Goal: Obtain resource: Download file/media

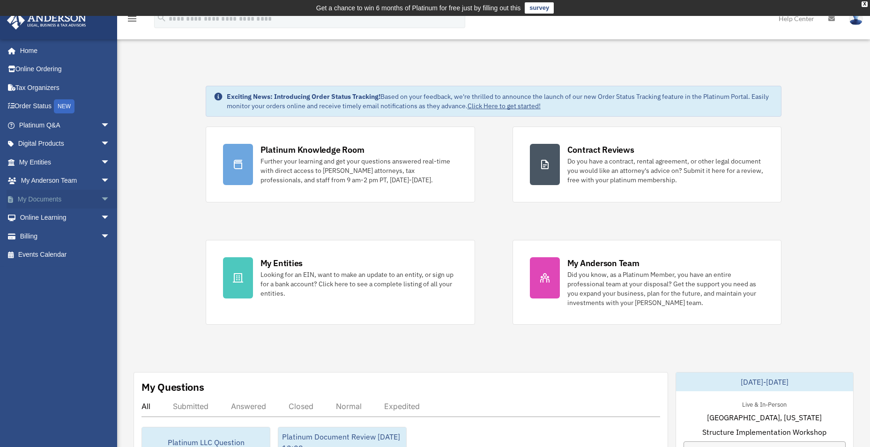
click at [101, 202] on span "arrow_drop_down" at bounding box center [110, 199] width 19 height 19
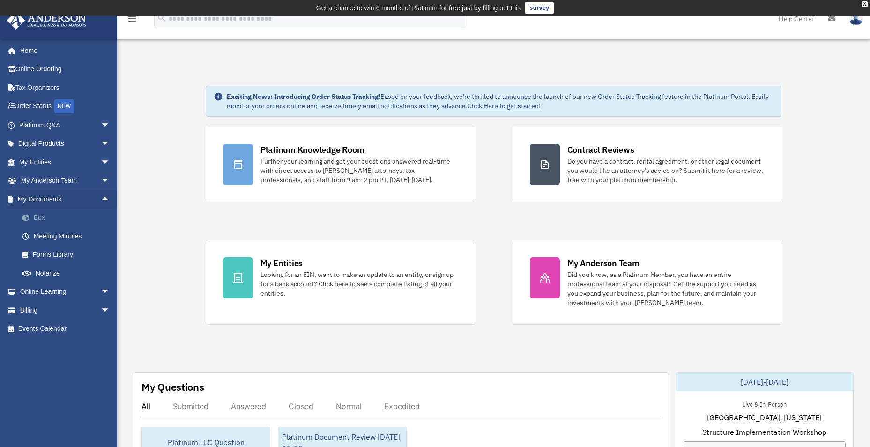
click at [78, 214] on link "Box" at bounding box center [68, 218] width 111 height 19
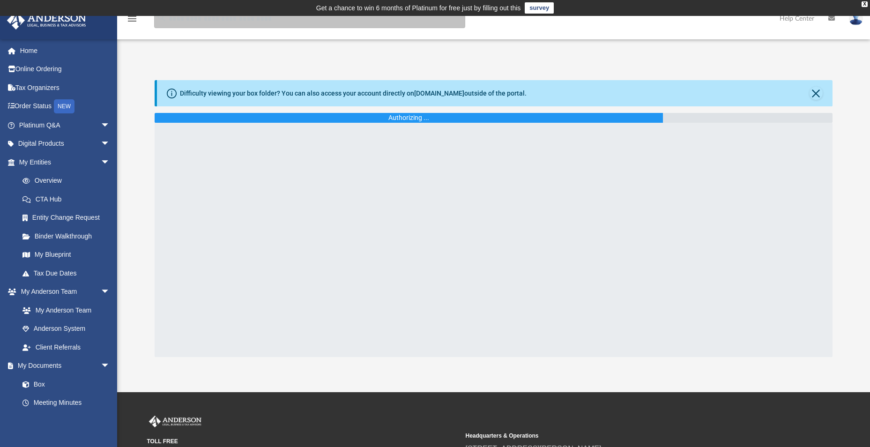
click at [207, 22] on input "search" at bounding box center [309, 18] width 311 height 19
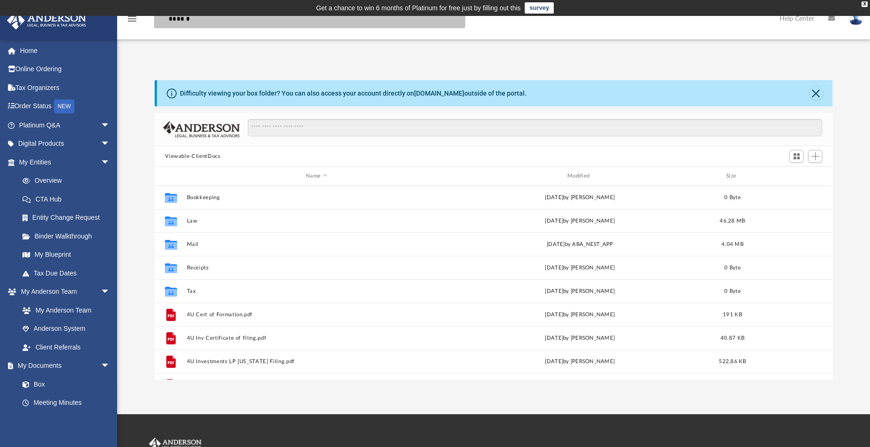
scroll to position [206, 671]
type input "******"
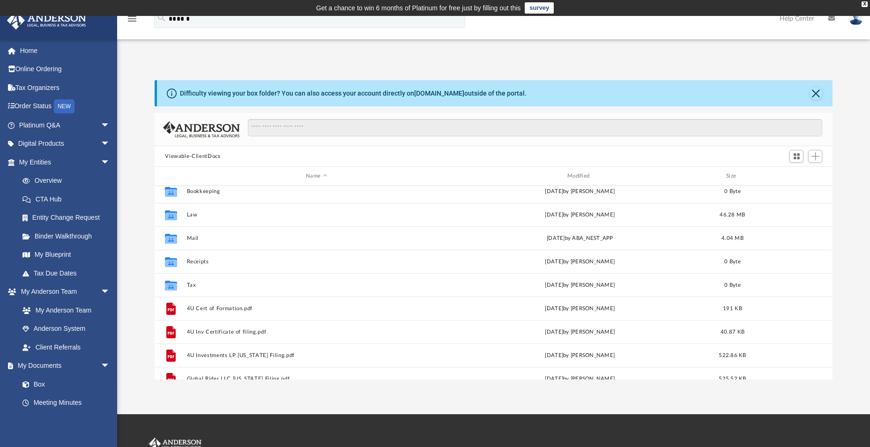
scroll to position [0, 0]
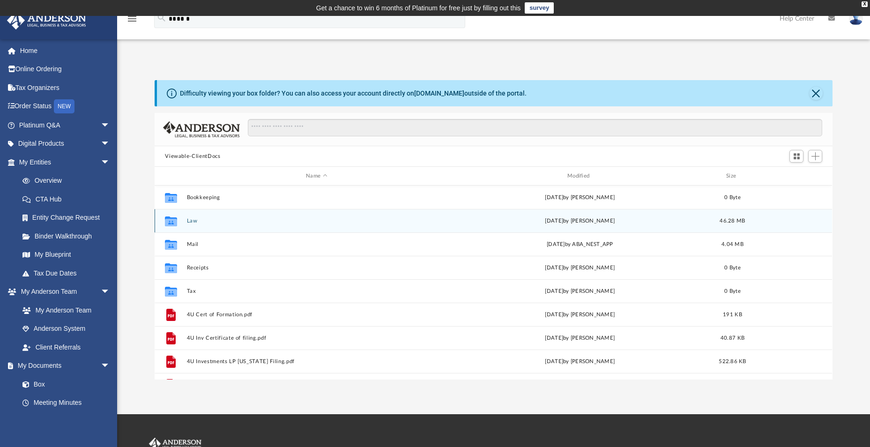
click at [197, 221] on button "Law" at bounding box center [317, 221] width 260 height 6
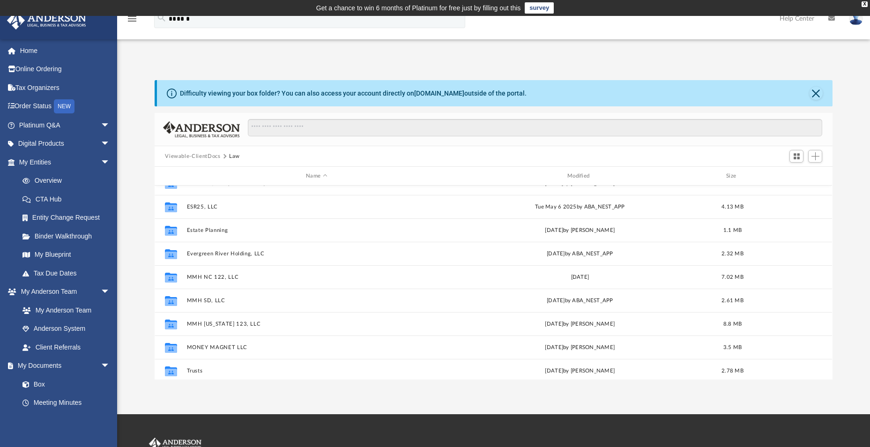
scroll to position [111, 0]
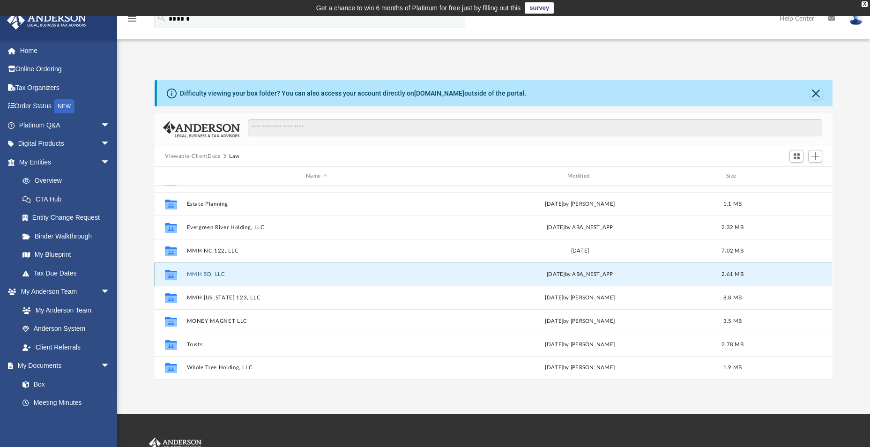
click at [211, 276] on button "MMH SD, LLC" at bounding box center [317, 274] width 260 height 6
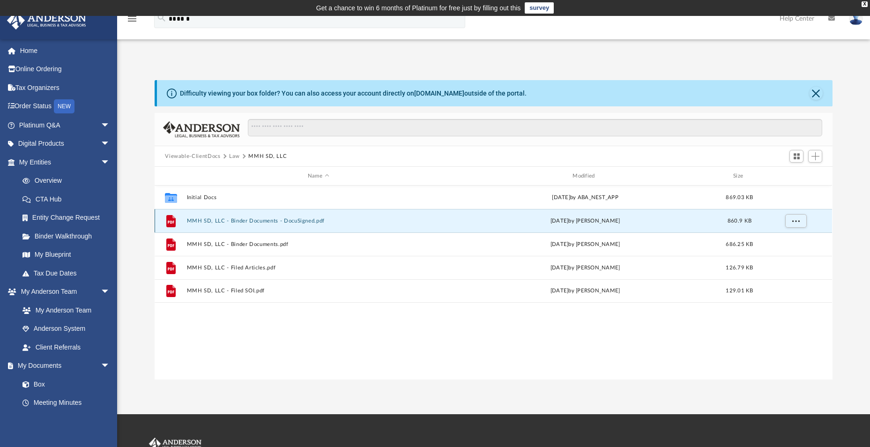
click at [235, 224] on button "MMH SD, LLC - Binder Documents - DocuSigned.pdf" at bounding box center [318, 221] width 263 height 6
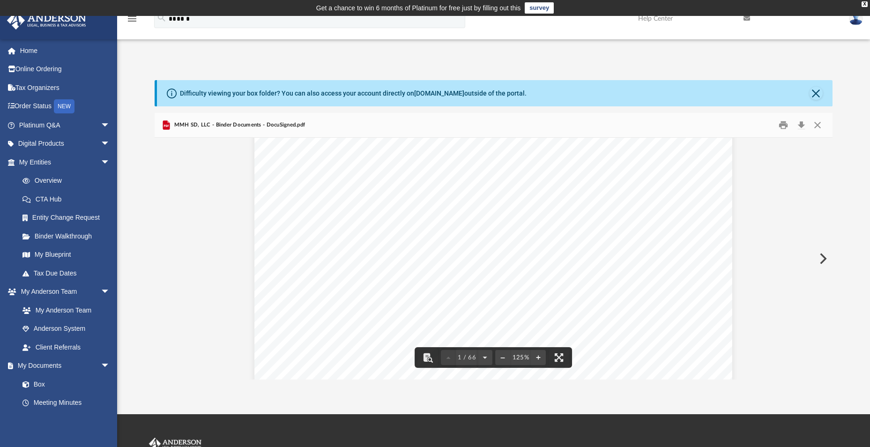
scroll to position [328, 0]
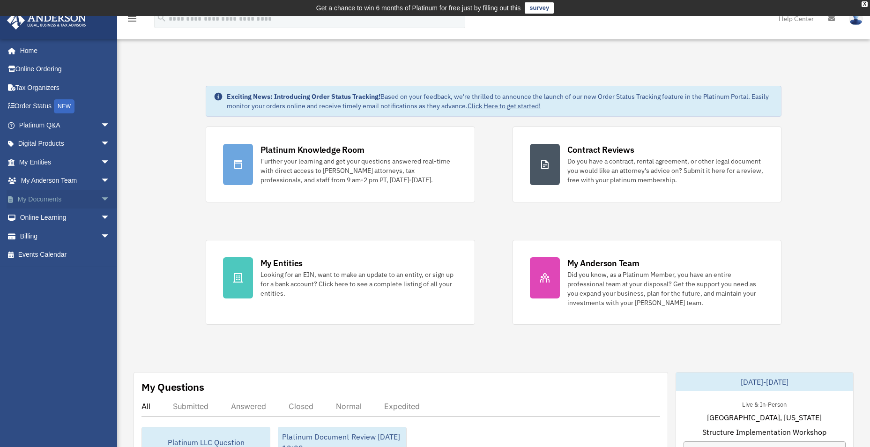
click at [102, 199] on span "arrow_drop_down" at bounding box center [110, 199] width 19 height 19
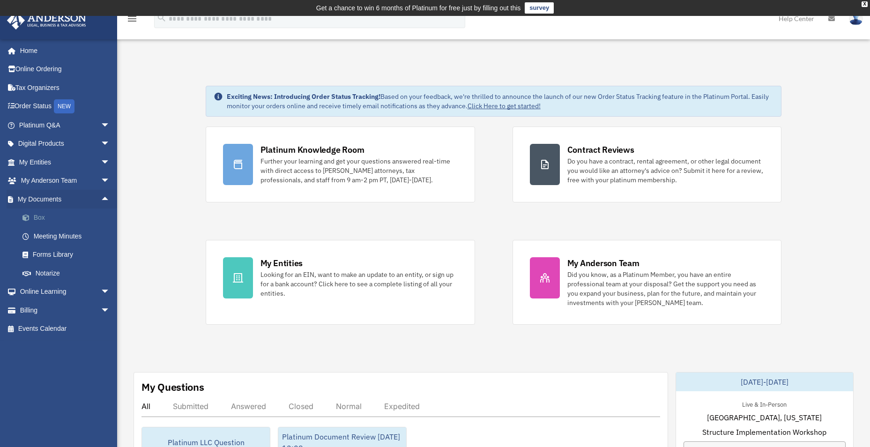
click at [71, 212] on link "Box" at bounding box center [68, 218] width 111 height 19
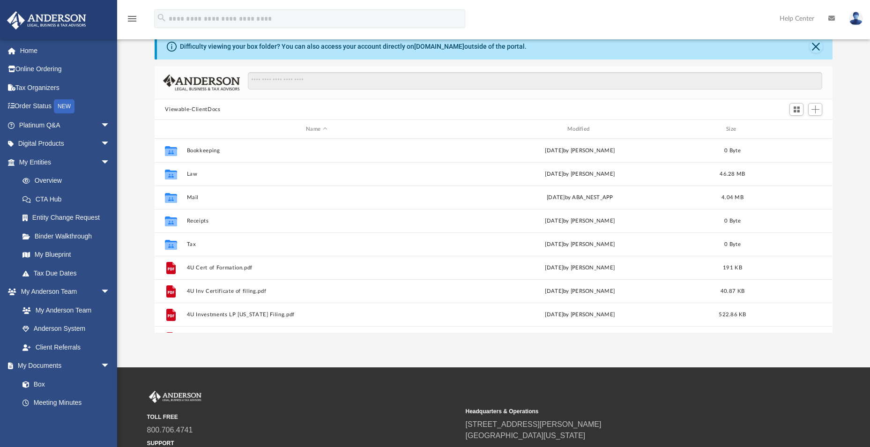
scroll to position [206, 671]
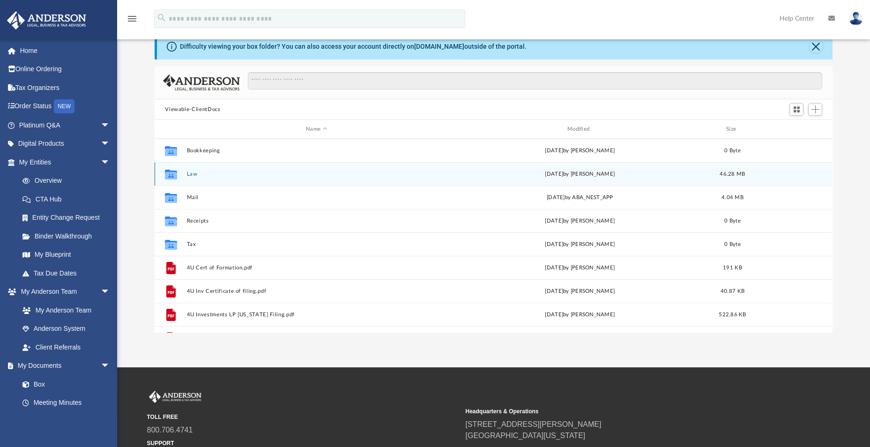
click at [205, 175] on button "Law" at bounding box center [317, 174] width 260 height 6
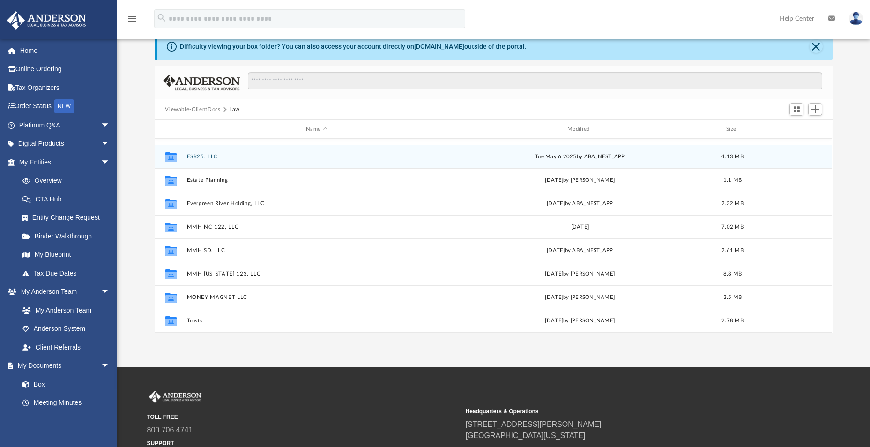
scroll to position [111, 0]
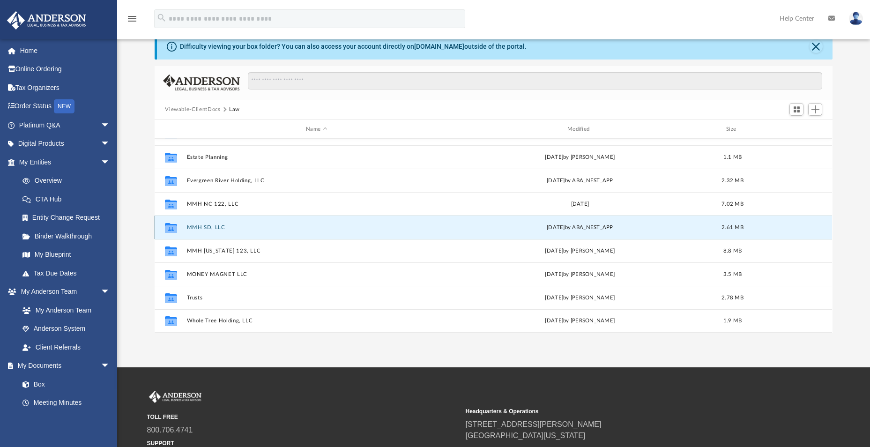
click at [208, 227] on button "MMH SD, LLC" at bounding box center [317, 228] width 260 height 6
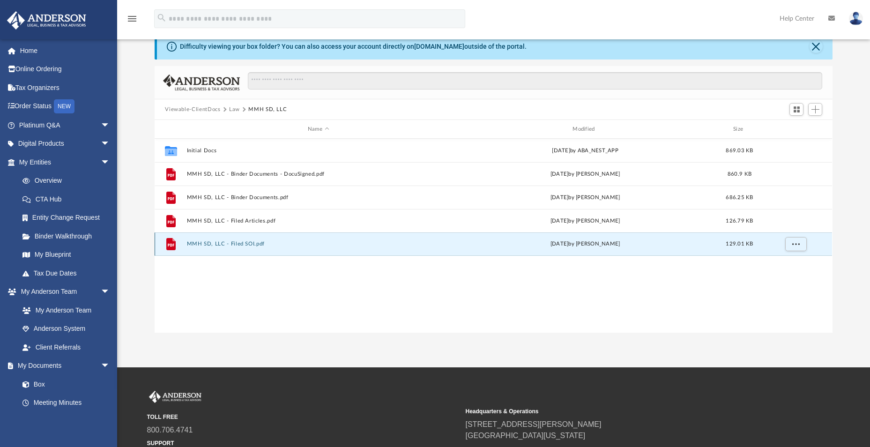
click at [224, 247] on button "MMH SD, LLC - Filed SOI.pdf" at bounding box center [318, 244] width 263 height 6
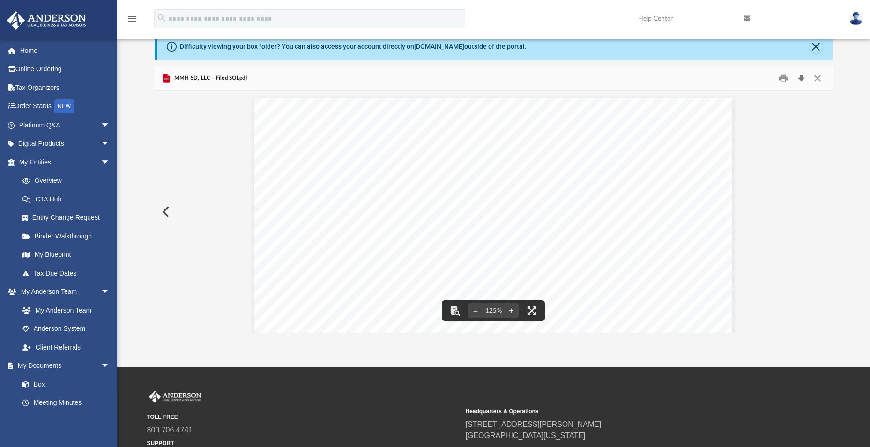
click at [804, 79] on button "Download" at bounding box center [801, 78] width 17 height 15
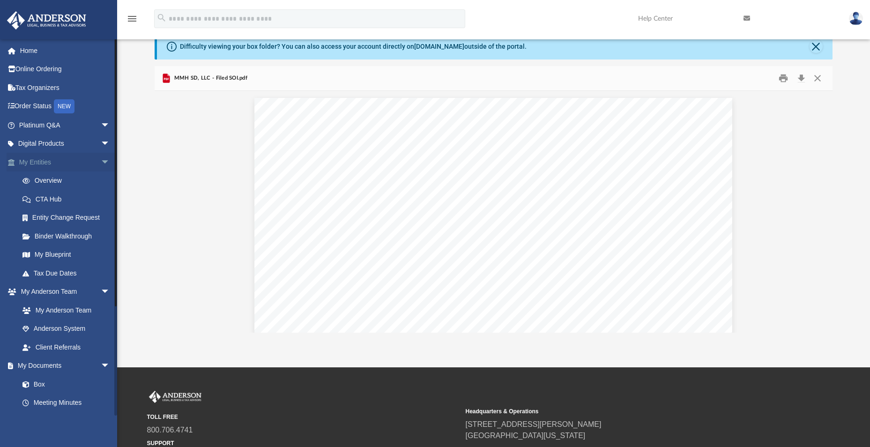
click at [101, 164] on span "arrow_drop_down" at bounding box center [110, 162] width 19 height 19
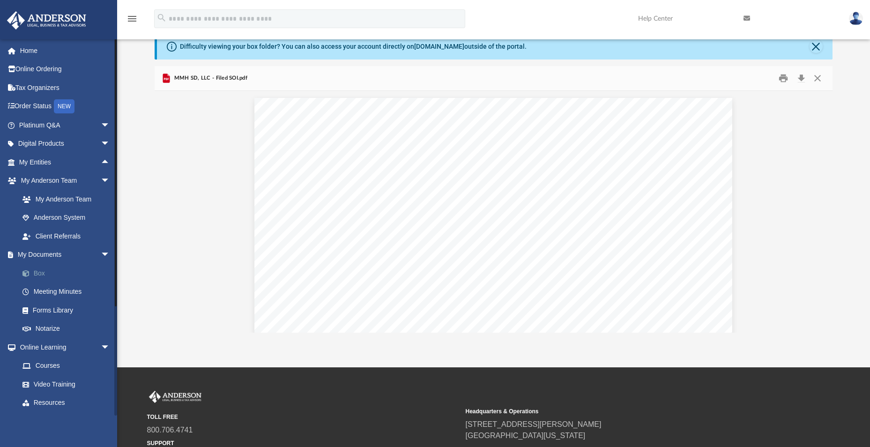
click at [44, 268] on link "Box" at bounding box center [68, 273] width 111 height 19
click at [44, 272] on link "Box" at bounding box center [68, 273] width 111 height 19
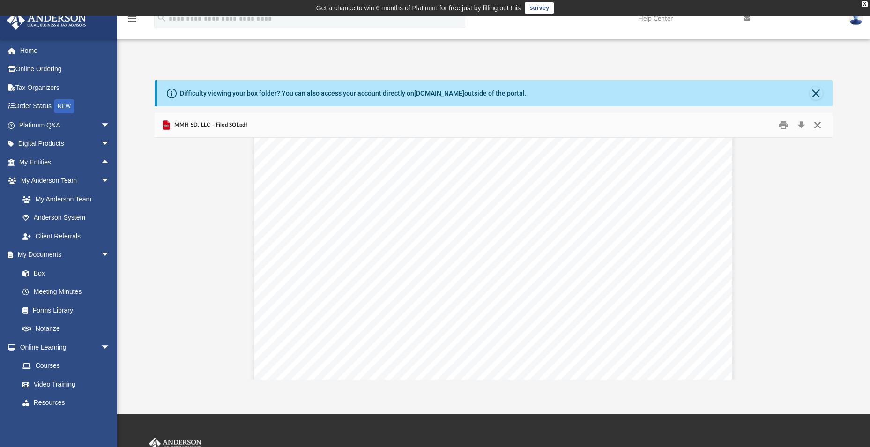
click at [818, 126] on button "Close" at bounding box center [818, 125] width 17 height 15
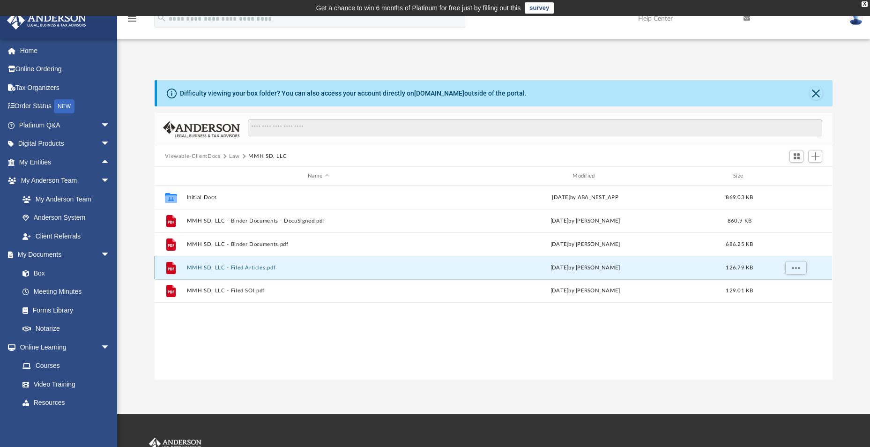
click at [224, 268] on button "MMH SD, LLC - Filed Articles.pdf" at bounding box center [318, 268] width 263 height 6
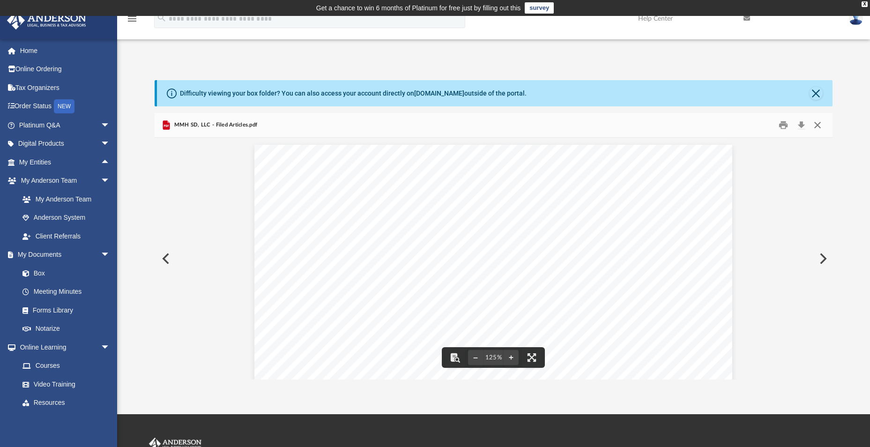
click at [817, 123] on button "Close" at bounding box center [818, 125] width 17 height 15
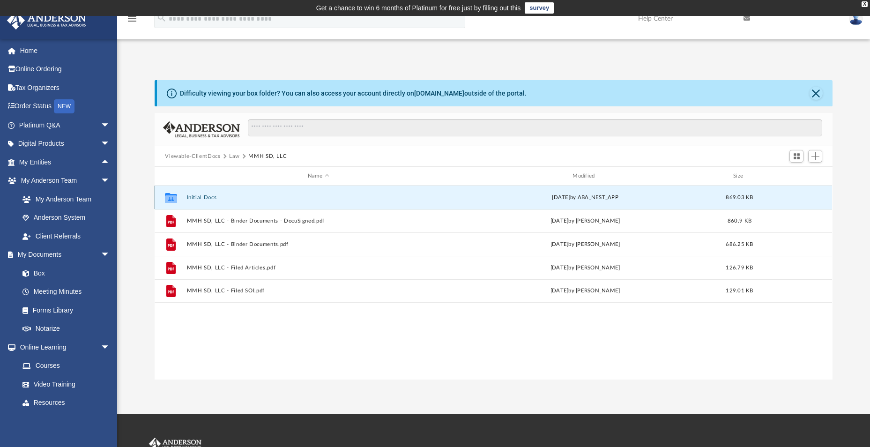
click at [200, 198] on button "Initial Docs" at bounding box center [318, 198] width 263 height 6
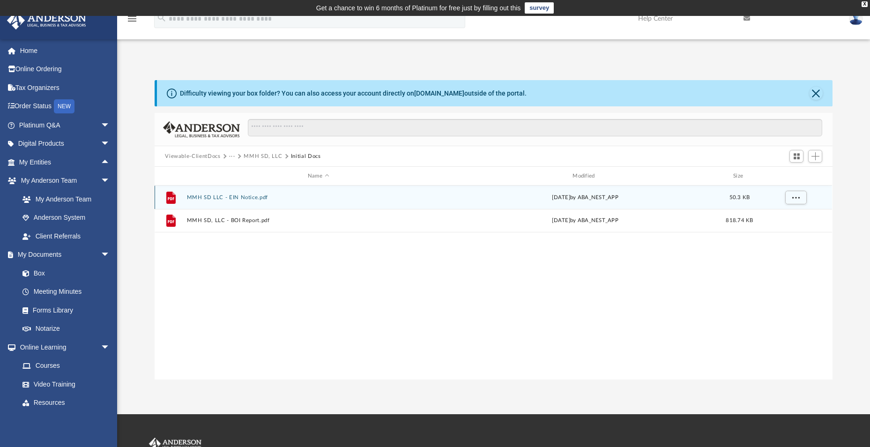
click at [235, 200] on button "MMH SD LLC - EIN Notice.pdf" at bounding box center [318, 198] width 263 height 6
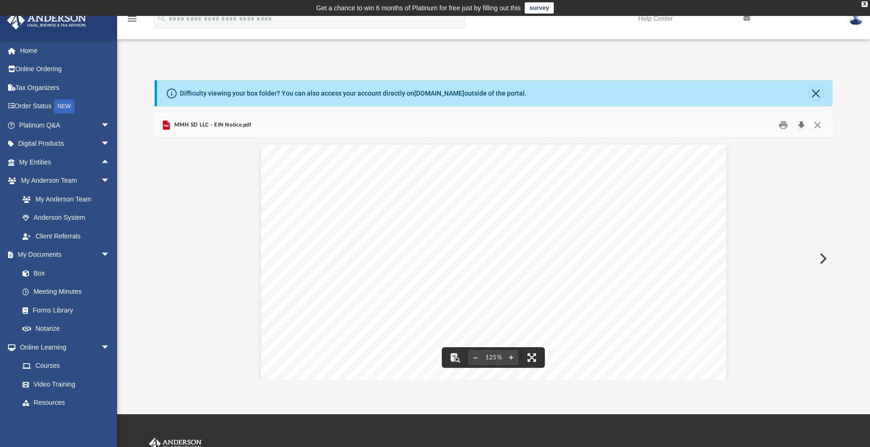
click at [801, 126] on button "Download" at bounding box center [801, 125] width 17 height 15
